Goal: Information Seeking & Learning: Learn about a topic

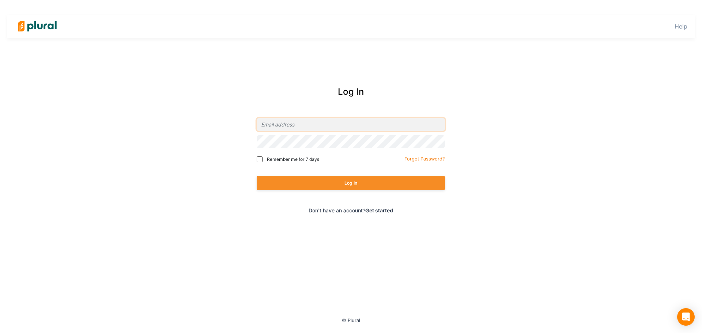
click at [370, 123] on input "email" at bounding box center [351, 124] width 188 height 13
click at [433, 130] on input "email" at bounding box center [351, 124] width 188 height 13
click at [0, 0] on com-1password-button at bounding box center [0, 0] width 0 height 0
click at [311, 122] on input "email" at bounding box center [351, 124] width 188 height 13
click at [0, 0] on com-1password-button at bounding box center [0, 0] width 0 height 0
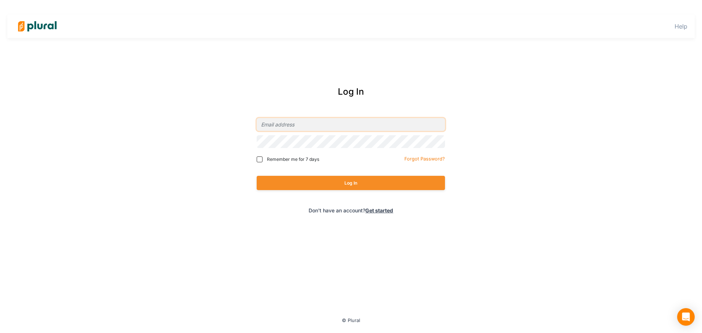
type input "[EMAIL_ADDRESS][PERSON_NAME][DOMAIN_NAME]"
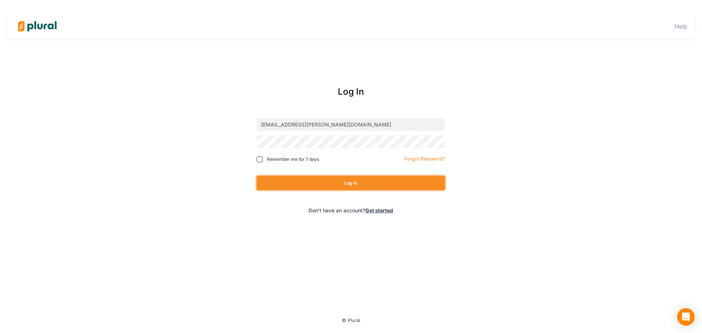
click at [364, 183] on button "Log In" at bounding box center [351, 183] width 188 height 14
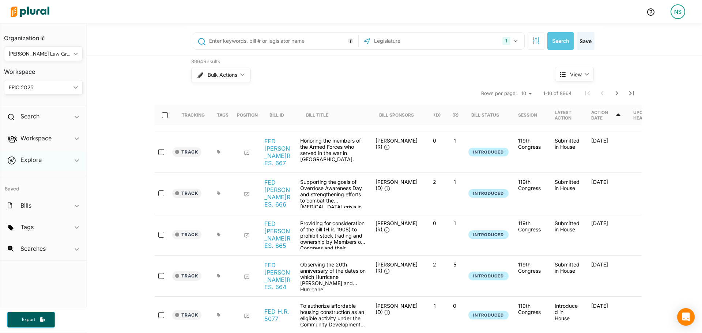
click at [45, 154] on div "Explore ic_keyboard_arrow_down" at bounding box center [43, 161] width 86 height 20
click at [33, 142] on h2 "Workspace" at bounding box center [35, 138] width 31 height 8
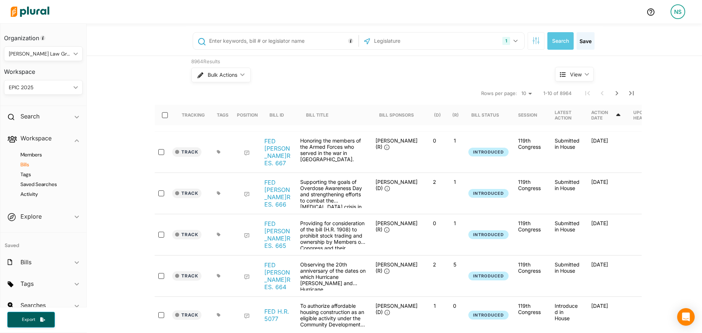
click at [29, 168] on h4 "Bills" at bounding box center [45, 164] width 68 height 7
click at [31, 163] on h4 "Bills" at bounding box center [45, 164] width 68 height 7
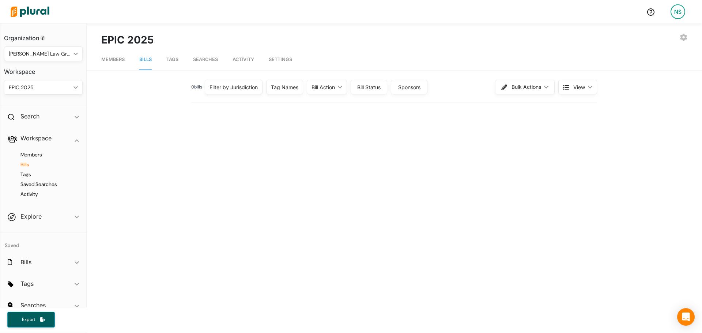
click at [56, 180] on div "Members Bills Tags Saved Searches Activity" at bounding box center [43, 178] width 86 height 57
click at [53, 183] on h4 "Saved Searches" at bounding box center [45, 184] width 68 height 7
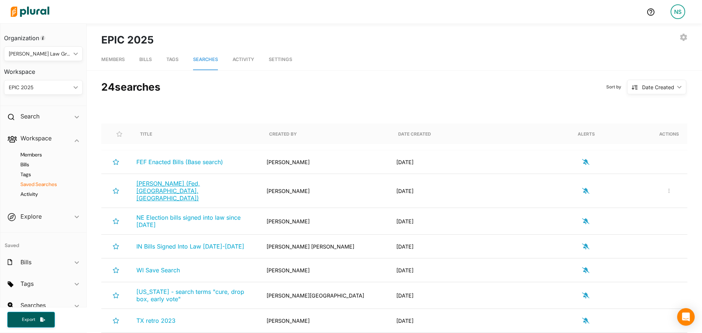
click at [178, 185] on span "[PERSON_NAME] (Fed, [GEOGRAPHIC_DATA], [GEOGRAPHIC_DATA])" at bounding box center [168, 191] width 64 height 22
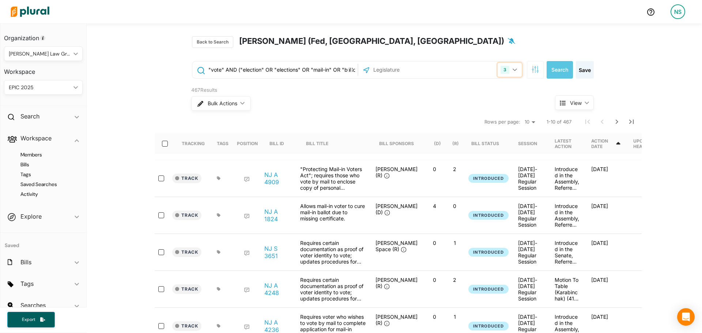
click at [498, 74] on button "3" at bounding box center [510, 70] width 24 height 14
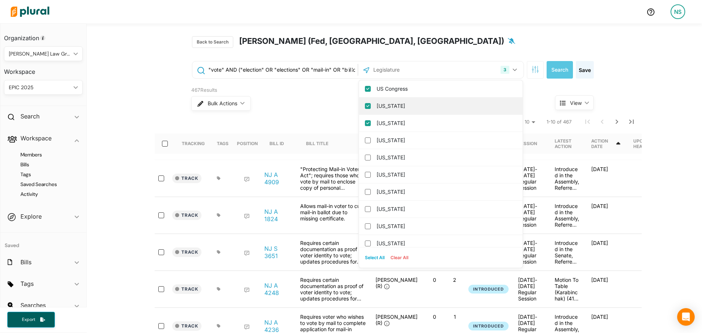
click at [393, 102] on label "[US_STATE]" at bounding box center [446, 106] width 139 height 11
click at [371, 103] on input "[US_STATE]" at bounding box center [368, 106] width 6 height 6
click at [393, 102] on label "[US_STATE]" at bounding box center [446, 106] width 139 height 11
click at [371, 103] on input "[US_STATE]" at bounding box center [368, 106] width 6 height 6
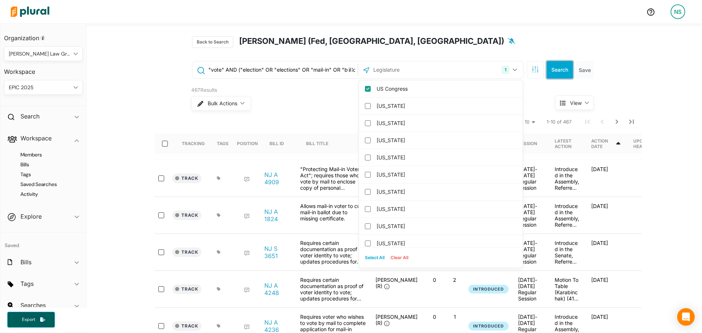
click at [561, 72] on button "Search" at bounding box center [560, 70] width 26 height 18
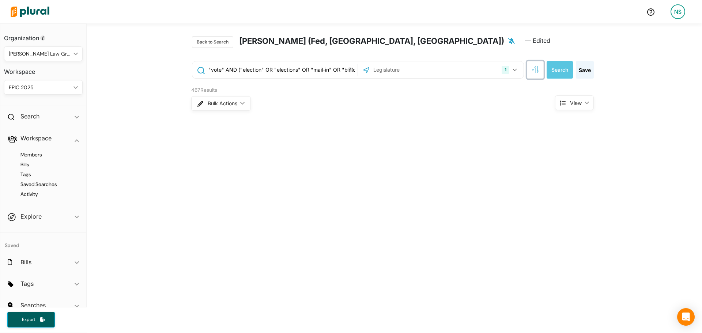
click at [532, 72] on icon "button" at bounding box center [535, 69] width 7 height 7
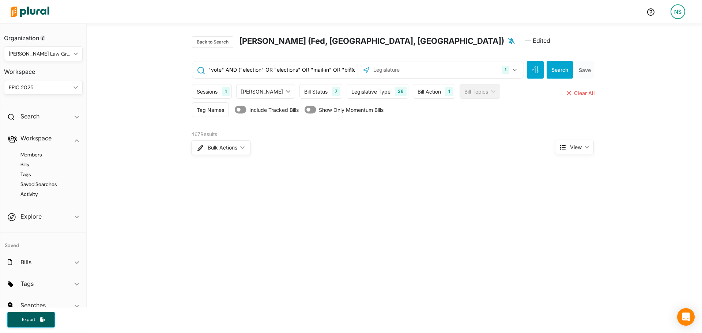
click at [211, 106] on div "Tag Names" at bounding box center [210, 110] width 27 height 8
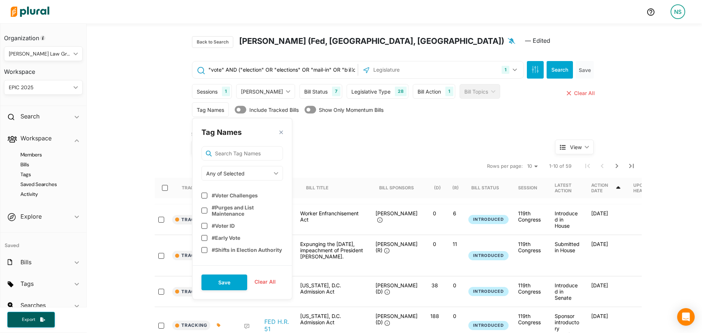
click at [263, 172] on div "Any of Selected" at bounding box center [238, 174] width 65 height 8
click at [227, 219] on link "None of Selected" at bounding box center [234, 224] width 64 height 17
click at [228, 177] on div "None of Selected" at bounding box center [238, 174] width 65 height 8
click at [237, 157] on input "text" at bounding box center [243, 153] width 82 height 15
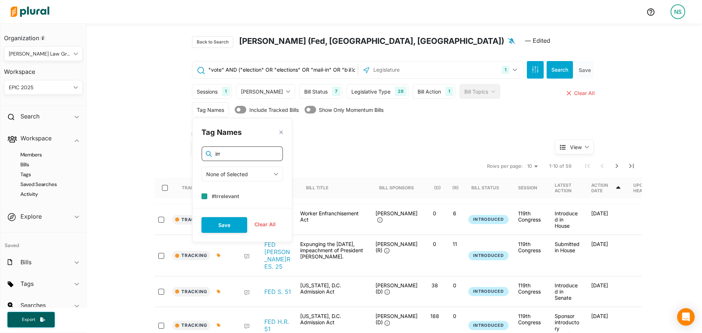
type input "irr"
click at [225, 195] on label "#Irrelevant" at bounding box center [225, 195] width 27 height 6
checkbox input "true"
click at [227, 224] on button "Save" at bounding box center [225, 225] width 46 height 16
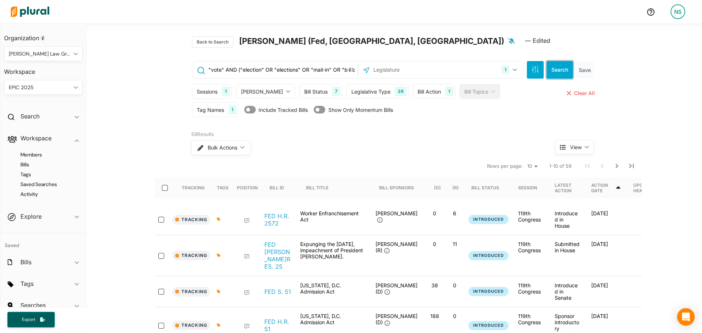
click at [564, 68] on button "Search" at bounding box center [560, 70] width 26 height 18
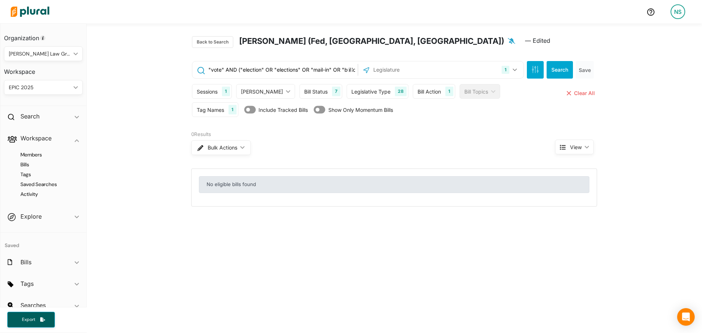
scroll to position [73, 0]
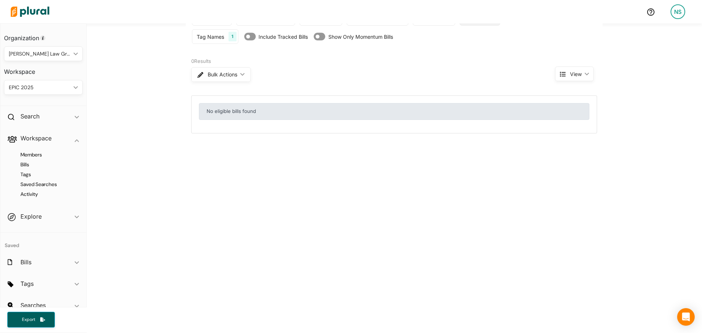
click at [34, 169] on div "Members Bills Tags Saved Searches Activity" at bounding box center [43, 178] width 86 height 57
click at [26, 165] on h4 "Bills" at bounding box center [45, 164] width 68 height 7
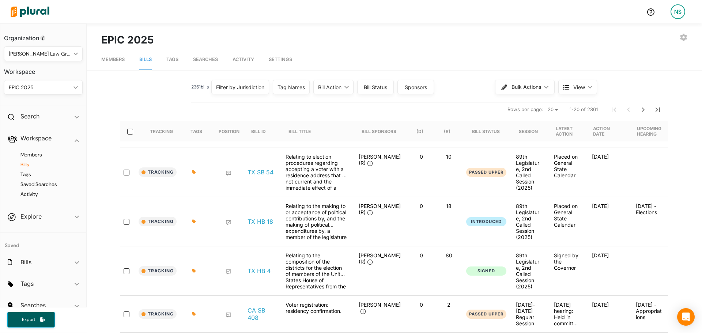
click at [244, 89] on div "Filter by Jurisdiction" at bounding box center [240, 87] width 48 height 8
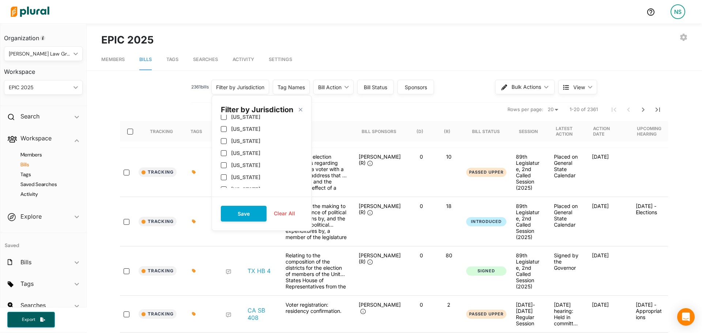
scroll to position [437, 0]
click at [254, 184] on label "US Congress" at bounding box center [247, 185] width 33 height 6
checkbox input "true"
click at [255, 211] on button "Save" at bounding box center [244, 214] width 46 height 16
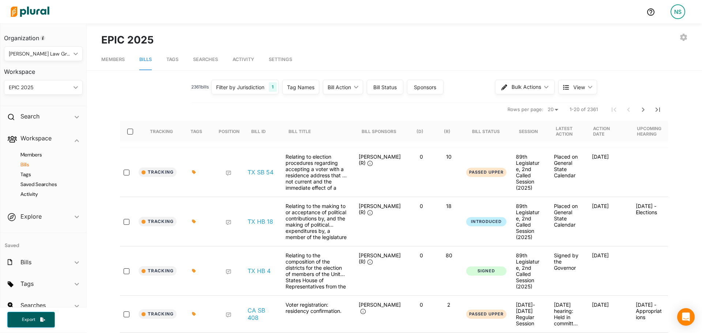
click at [344, 88] on div "Bill Action" at bounding box center [339, 87] width 23 height 8
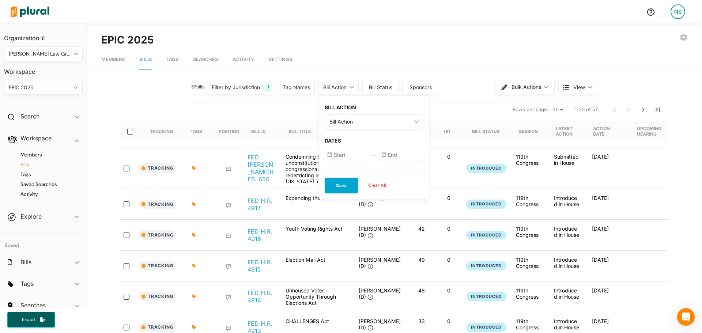
click at [367, 117] on div "Bill Action ic_keyboard_arrow_down" at bounding box center [374, 121] width 99 height 15
click at [361, 169] on label "Any Action" at bounding box center [356, 173] width 26 height 8
click at [337, 169] on Action "Any Action" at bounding box center [334, 172] width 6 height 6
click at [352, 150] on input "text" at bounding box center [347, 155] width 45 height 14
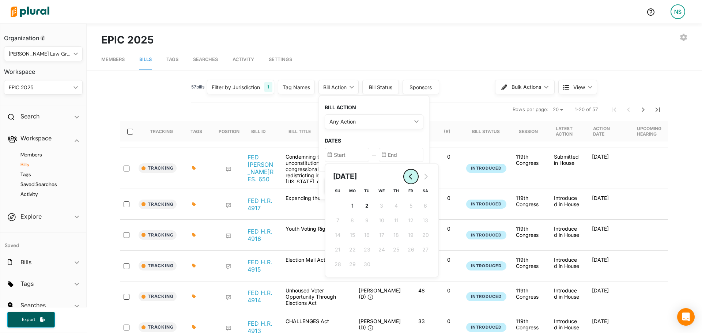
click at [409, 177] on icon "Go to previous month" at bounding box center [410, 177] width 3 height 6
click at [350, 263] on span "25" at bounding box center [352, 264] width 6 height 8
type input "[DATE]"
click at [426, 177] on icon "Go to next month" at bounding box center [426, 177] width 3 height 6
click at [406, 158] on input "text" at bounding box center [401, 155] width 45 height 14
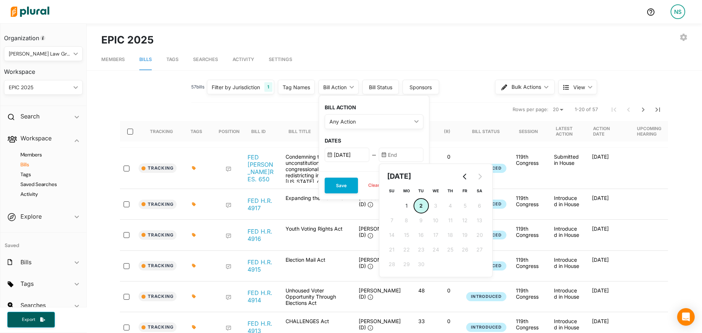
click at [420, 203] on span "2" at bounding box center [421, 206] width 3 height 8
type input "[DATE]"
click at [345, 182] on button "Save" at bounding box center [341, 186] width 33 height 16
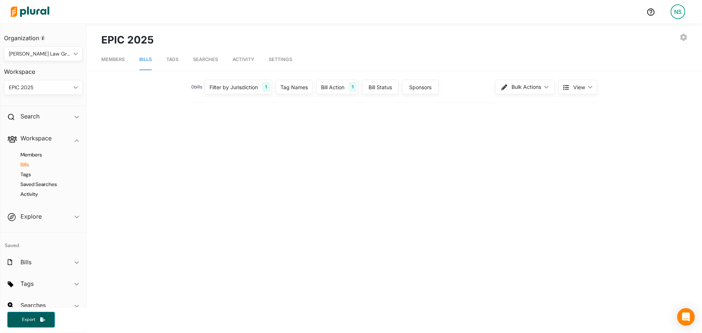
click at [251, 87] on div "Filter by Jurisdiction" at bounding box center [234, 87] width 48 height 8
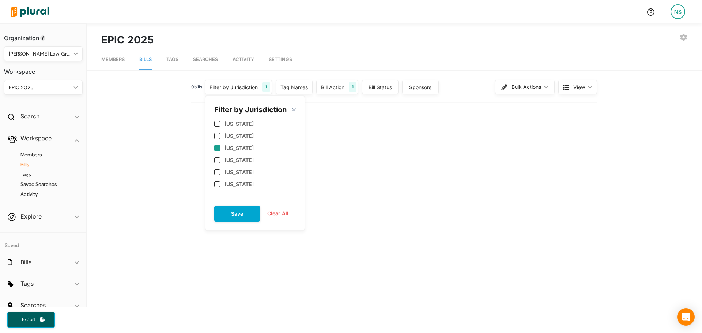
scroll to position [256, 0]
click at [239, 137] on label "[US_STATE]" at bounding box center [239, 136] width 29 height 6
checkbox input "true"
click at [241, 206] on div "Filter by Jurisdiction close [US_STATE] [US_STATE] [US_STATE] [US_STATE] [US_ST…" at bounding box center [255, 163] width 101 height 136
click at [244, 209] on button "Save" at bounding box center [237, 214] width 46 height 16
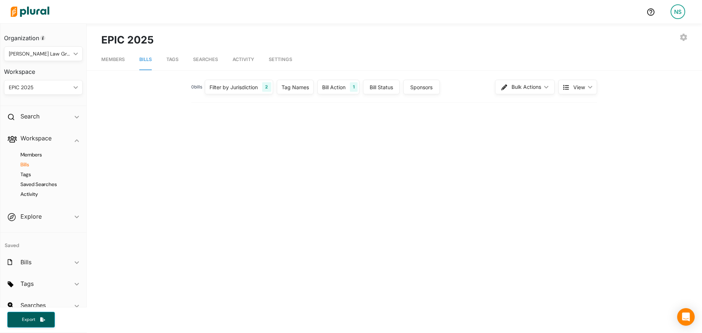
click at [248, 134] on div "0 bill s Filter by Jurisdiction 2 Filter by Jurisdiction close [US_STATE] [US_S…" at bounding box center [394, 297] width 586 height 439
click at [45, 184] on h4 "Saved Searches" at bounding box center [45, 184] width 68 height 7
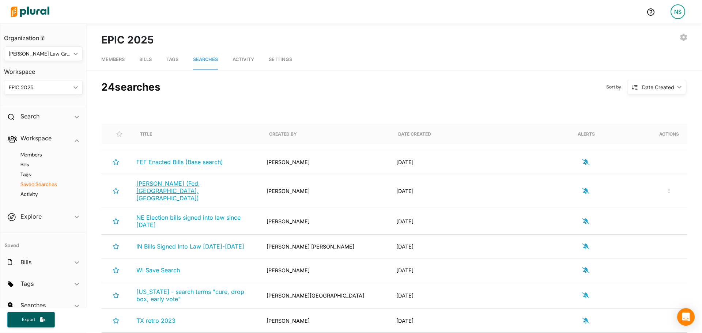
click at [189, 188] on span "[PERSON_NAME] (Fed, [GEOGRAPHIC_DATA], [GEOGRAPHIC_DATA])" at bounding box center [168, 191] width 64 height 22
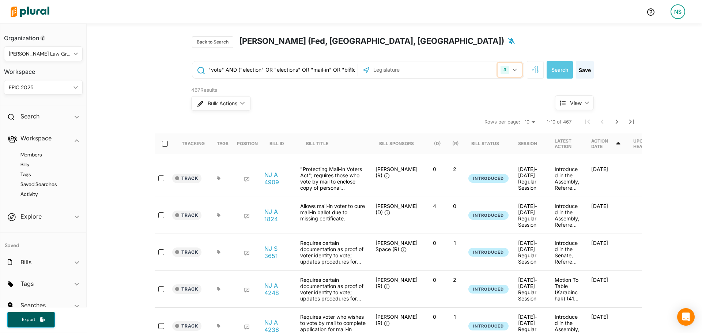
click at [504, 68] on div "3" at bounding box center [505, 70] width 9 height 8
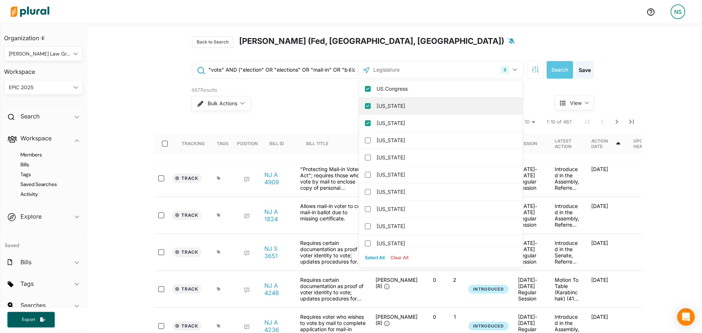
click at [411, 111] on label "[US_STATE]" at bounding box center [446, 106] width 139 height 11
click at [371, 109] on input "[US_STATE]" at bounding box center [368, 106] width 6 height 6
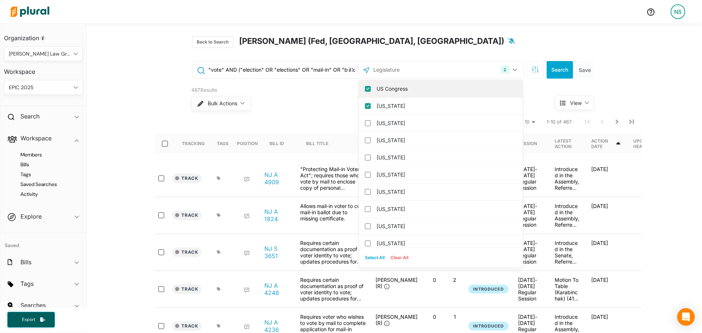
click at [403, 93] on label "US Congress" at bounding box center [446, 88] width 139 height 11
click at [371, 92] on input "US Congress" at bounding box center [368, 89] width 6 height 6
click at [567, 62] on button "Search" at bounding box center [560, 70] width 26 height 18
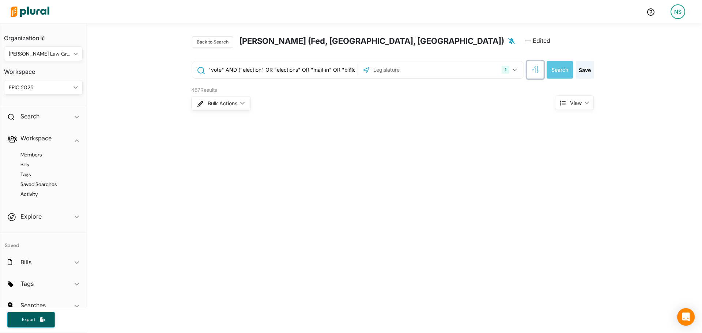
click at [535, 67] on icon "button" at bounding box center [535, 67] width 1 height 1
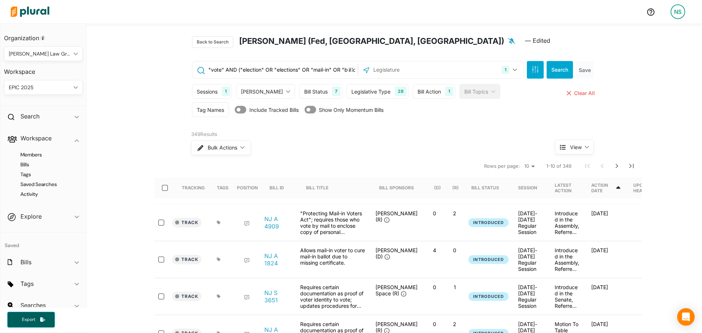
drag, startPoint x: 251, startPoint y: 105, endPoint x: 237, endPoint y: 108, distance: 14.3
click at [248, 106] on div "Include Tracked Bills" at bounding box center [267, 110] width 64 height 10
click at [209, 105] on div "Tag Names" at bounding box center [210, 109] width 37 height 15
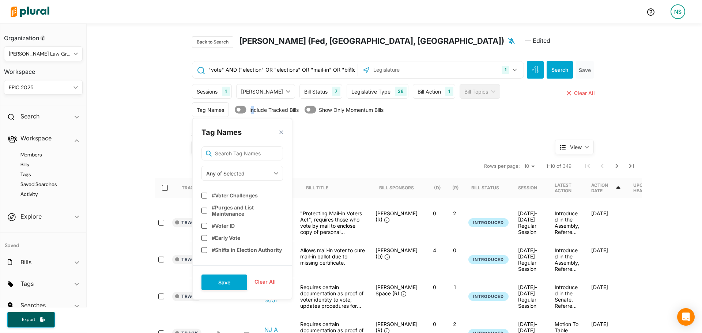
click at [237, 170] on div "Any of Selected" at bounding box center [238, 174] width 65 height 8
click at [237, 221] on link "None of Selected" at bounding box center [234, 224] width 64 height 17
click at [230, 154] on input "text" at bounding box center [243, 153] width 82 height 15
type input "o"
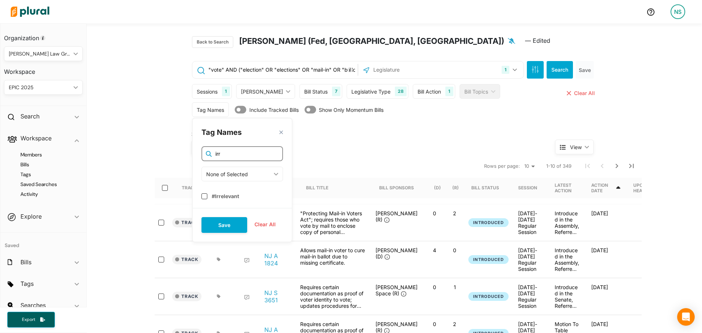
type input "irr"
click at [225, 207] on div "Tag Names close irr None of Selected ic_keyboard_arrow_down Any of Selected All…" at bounding box center [242, 180] width 101 height 124
click at [225, 199] on div "Tag Names close irr None of Selected ic_keyboard_arrow_down Any of Selected All…" at bounding box center [242, 180] width 101 height 124
drag, startPoint x: 224, startPoint y: 194, endPoint x: 229, endPoint y: 223, distance: 29.6
click at [224, 194] on label "#Irrelevant" at bounding box center [225, 195] width 27 height 6
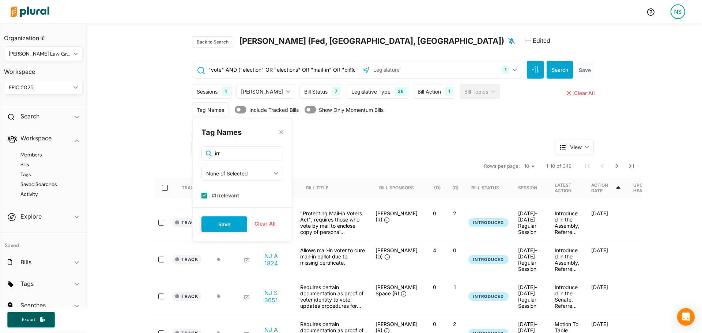
checkbox input "true"
click at [229, 223] on button "Save" at bounding box center [225, 225] width 46 height 16
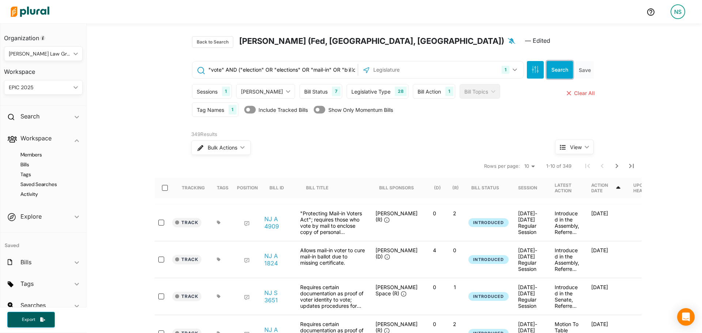
click at [565, 66] on button "Search" at bounding box center [560, 70] width 26 height 18
click at [615, 188] on div "Action Date" at bounding box center [603, 188] width 24 height 11
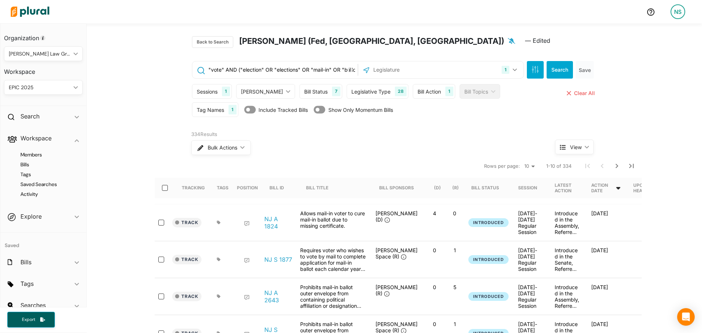
click at [621, 193] on div "Action Date" at bounding box center [606, 188] width 30 height 20
